Goal: Task Accomplishment & Management: Complete application form

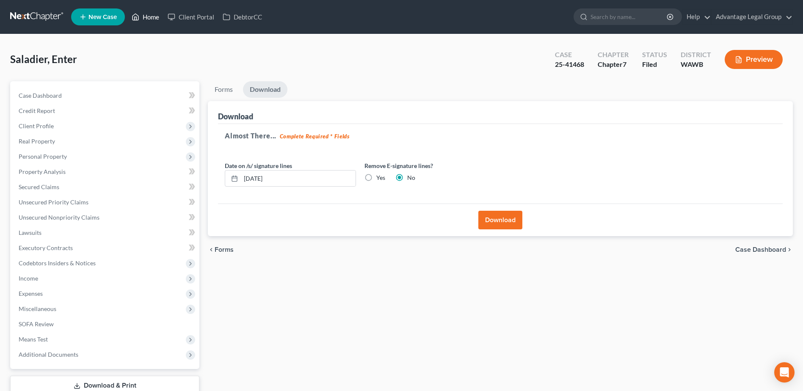
click at [152, 17] on link "Home" at bounding box center [145, 16] width 36 height 15
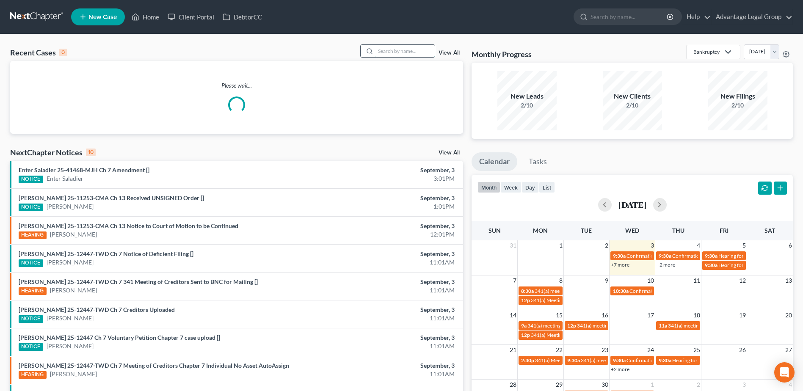
click at [393, 52] on input "search" at bounding box center [404, 51] width 59 height 12
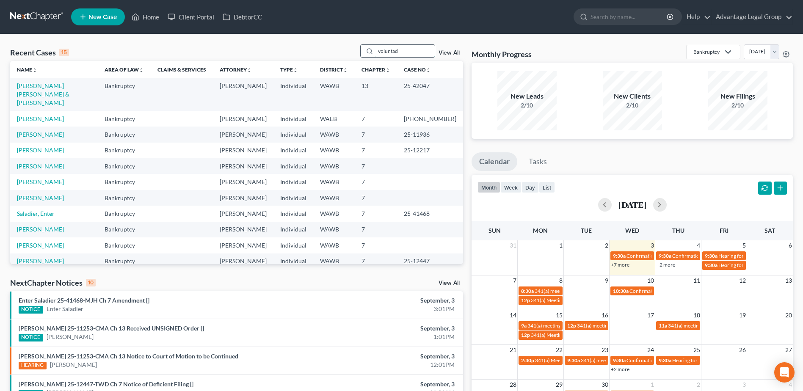
type input "voluntad"
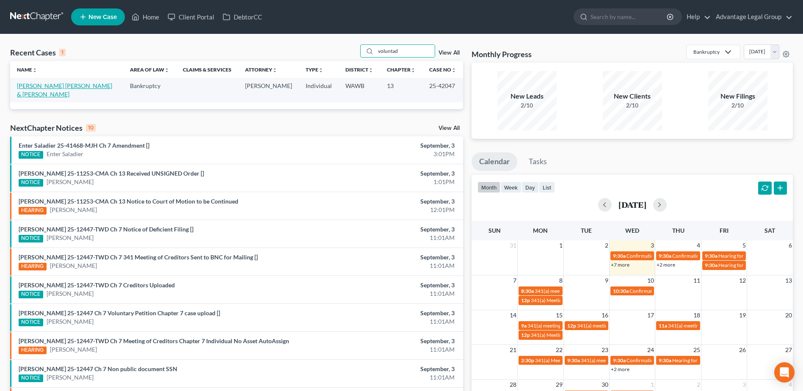
click at [72, 87] on link "[PERSON_NAME] [PERSON_NAME] & [PERSON_NAME]" at bounding box center [64, 90] width 95 height 16
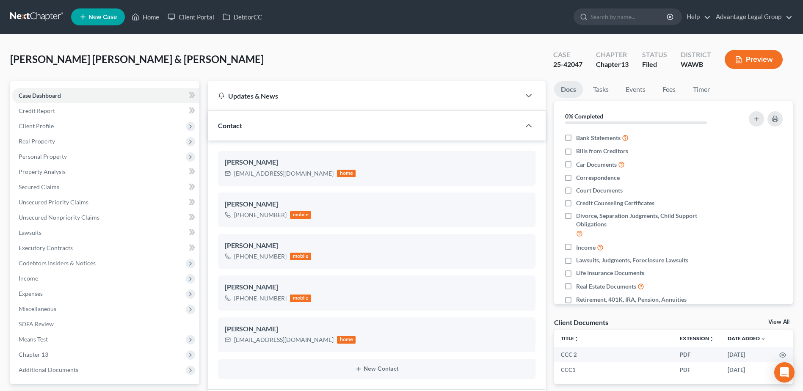
click at [113, 22] on link "New Case" at bounding box center [98, 16] width 54 height 17
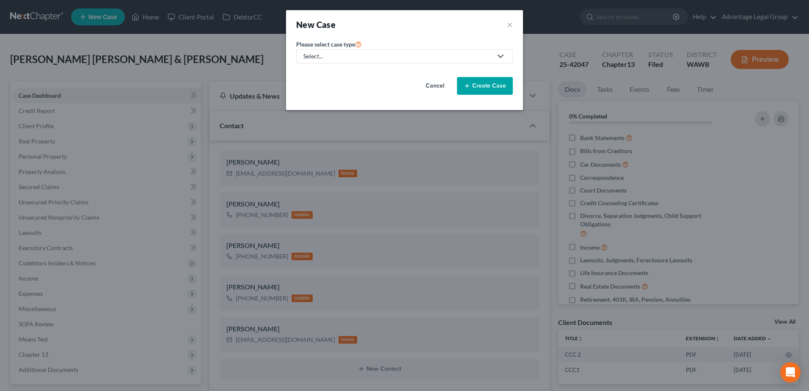
click at [505, 60] on icon at bounding box center [501, 56] width 10 height 10
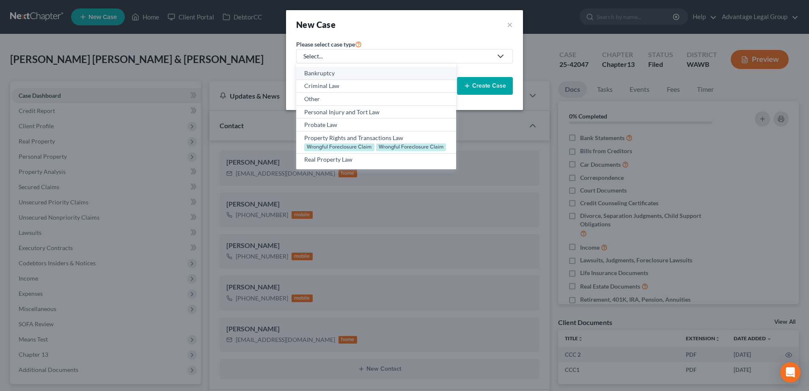
click at [325, 75] on div "Bankruptcy" at bounding box center [375, 73] width 143 height 8
select select "87"
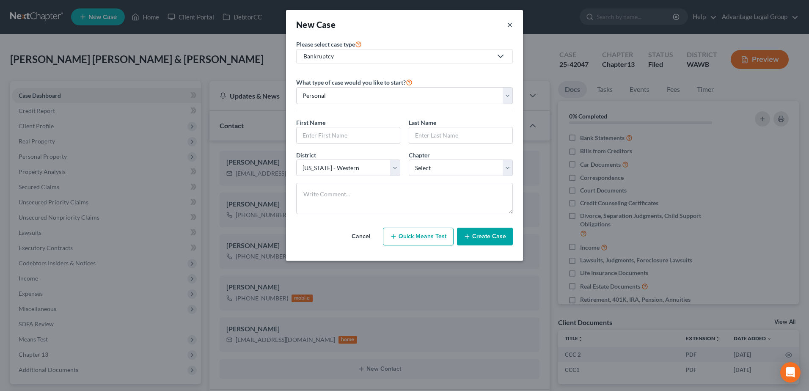
click at [510, 24] on button "×" at bounding box center [510, 25] width 6 height 12
